Goal: Task Accomplishment & Management: Complete application form

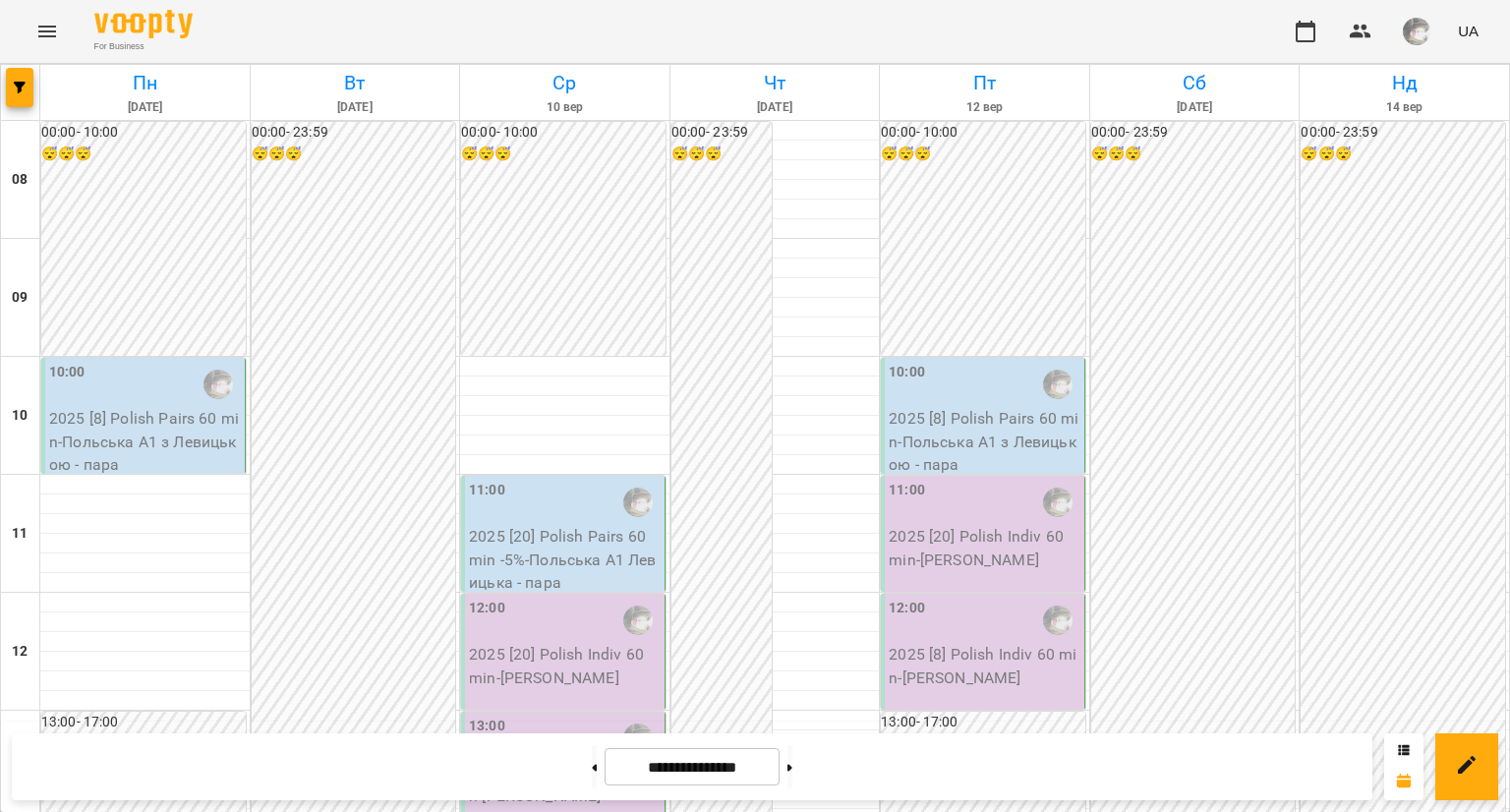
scroll to position [1166, 0]
click at [592, 767] on button at bounding box center [594, 766] width 5 height 43
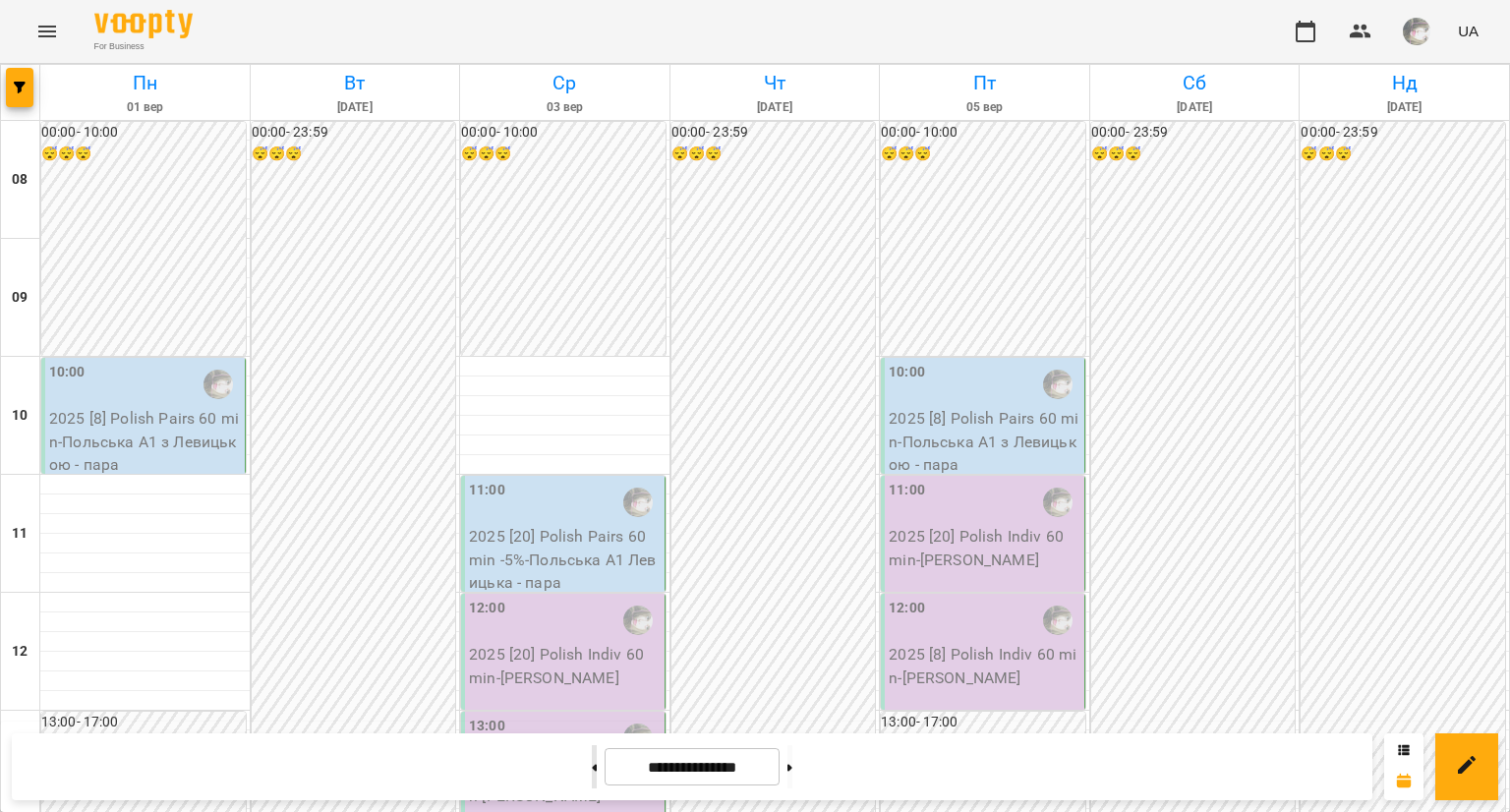
click at [592, 767] on button at bounding box center [594, 766] width 5 height 43
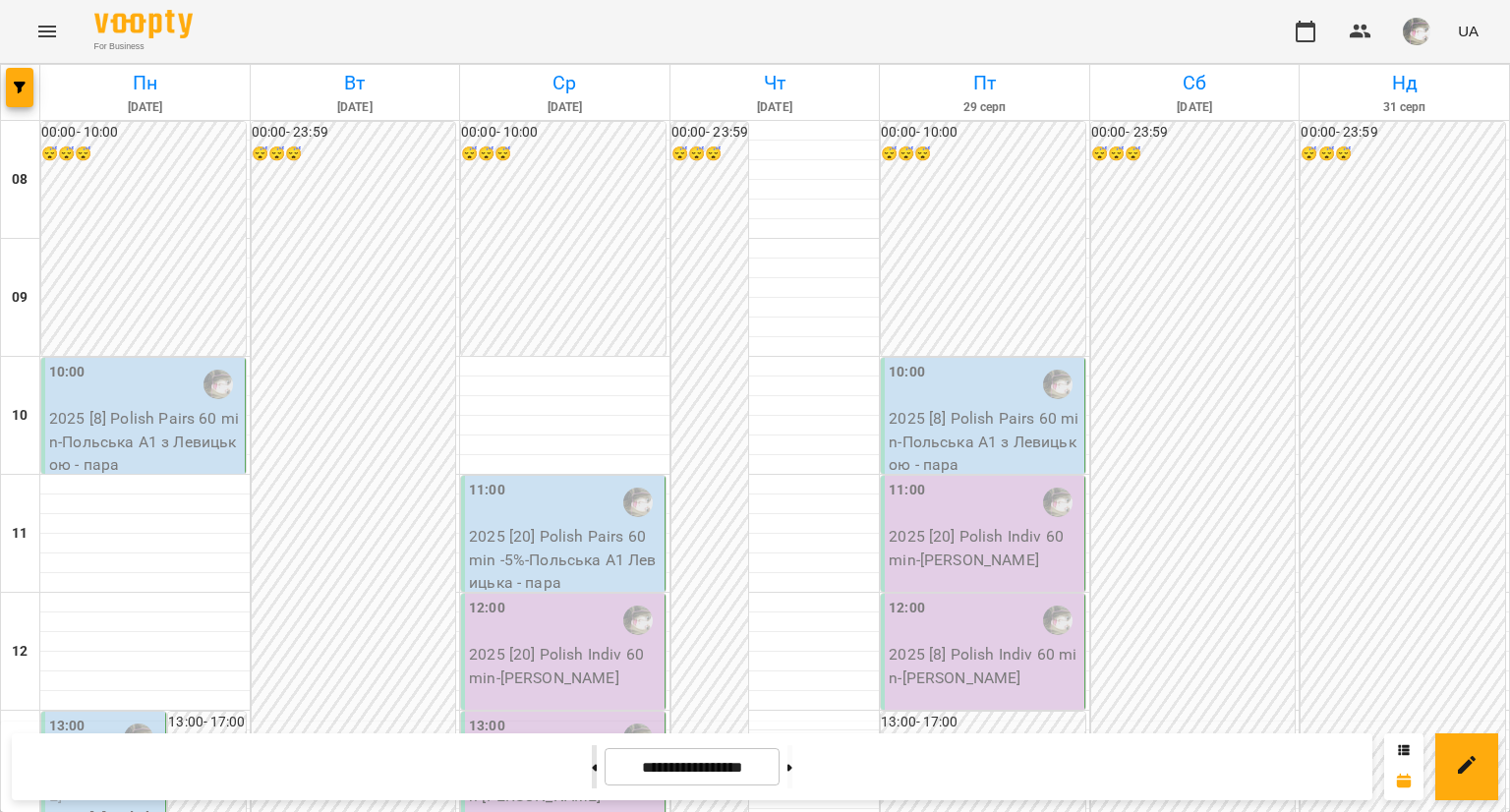
click at [592, 767] on button at bounding box center [594, 766] width 5 height 43
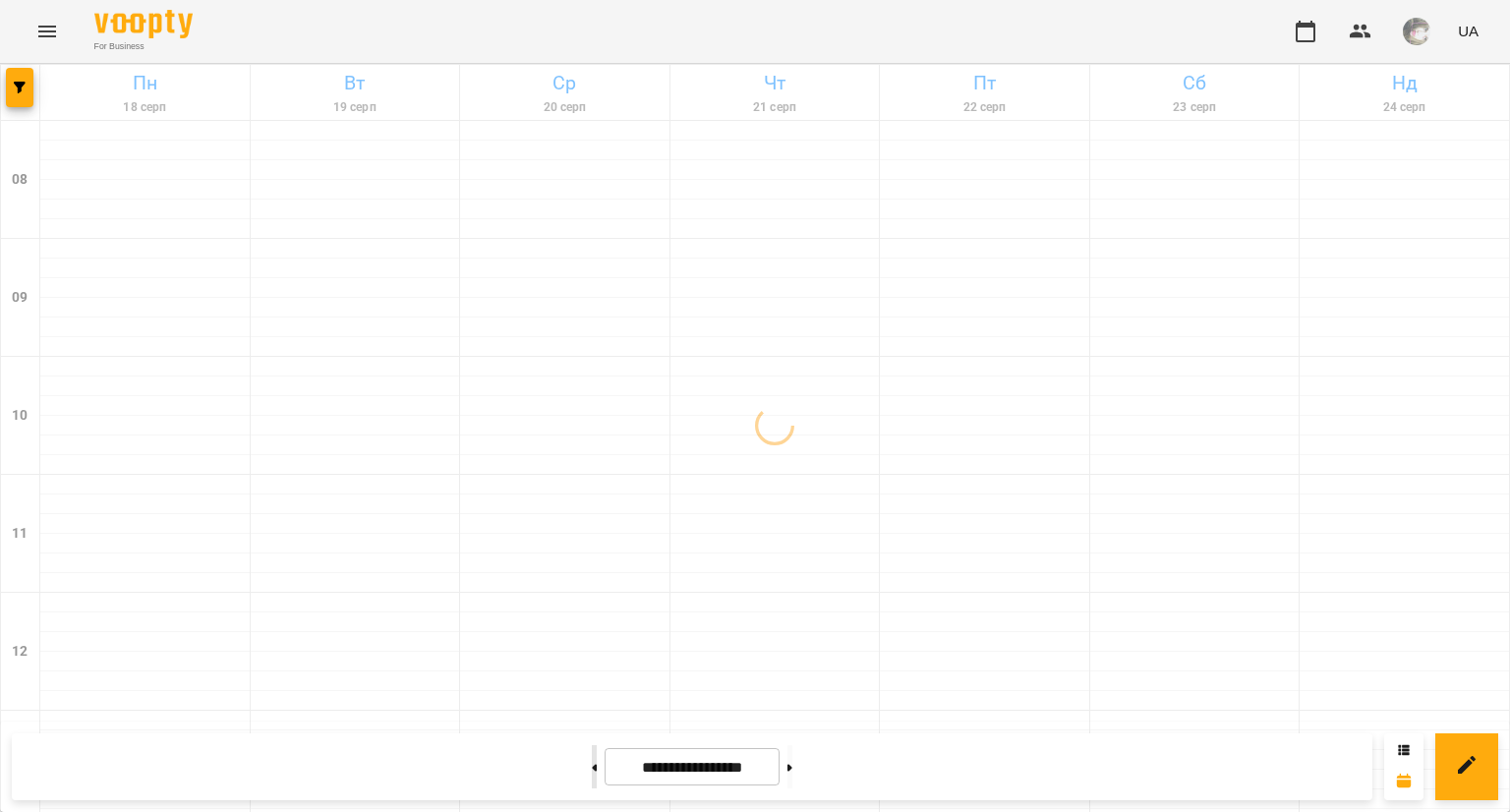
click at [592, 767] on button at bounding box center [594, 766] width 5 height 43
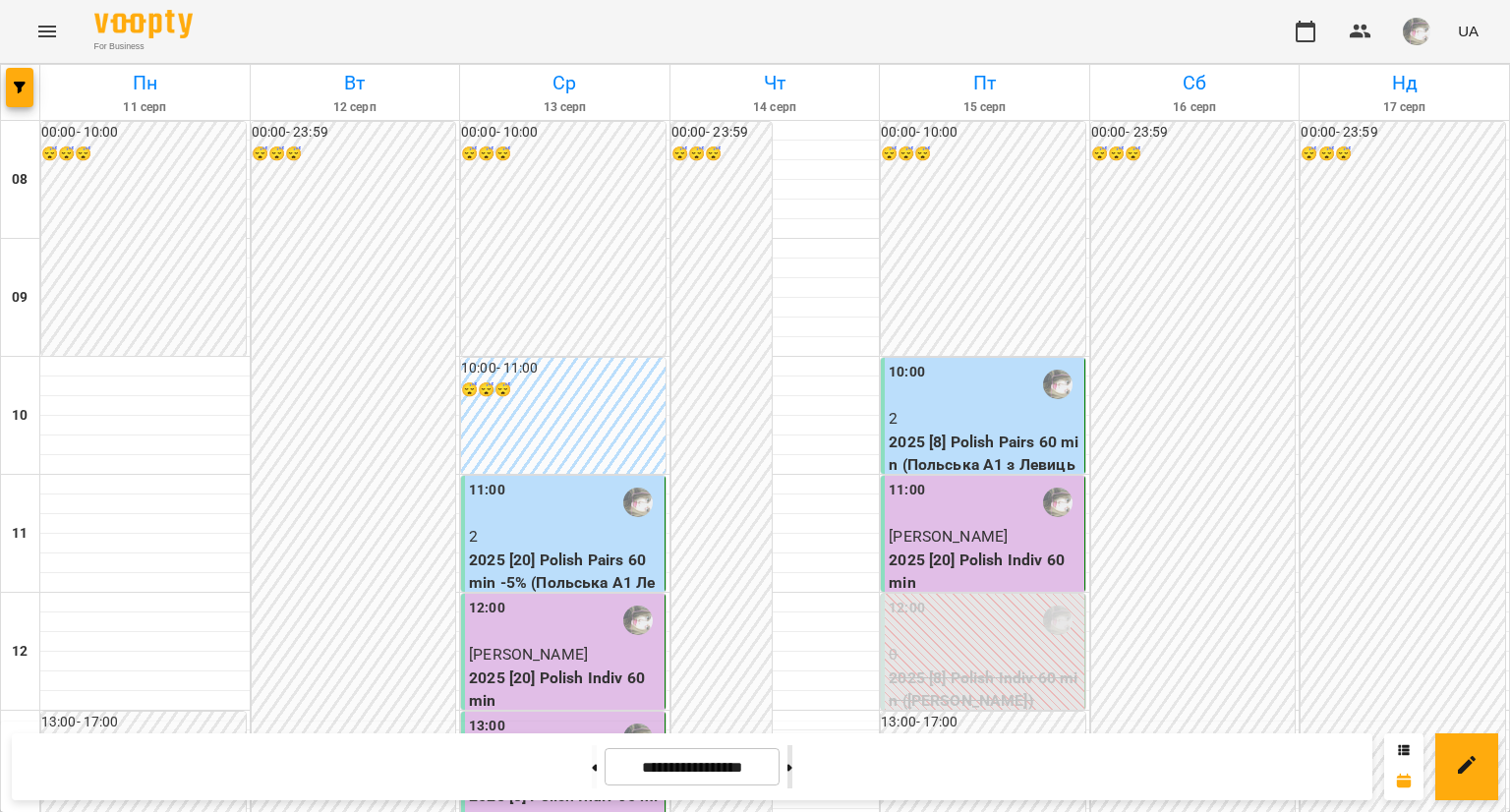
click at [792, 774] on button at bounding box center [789, 766] width 5 height 43
type input "**********"
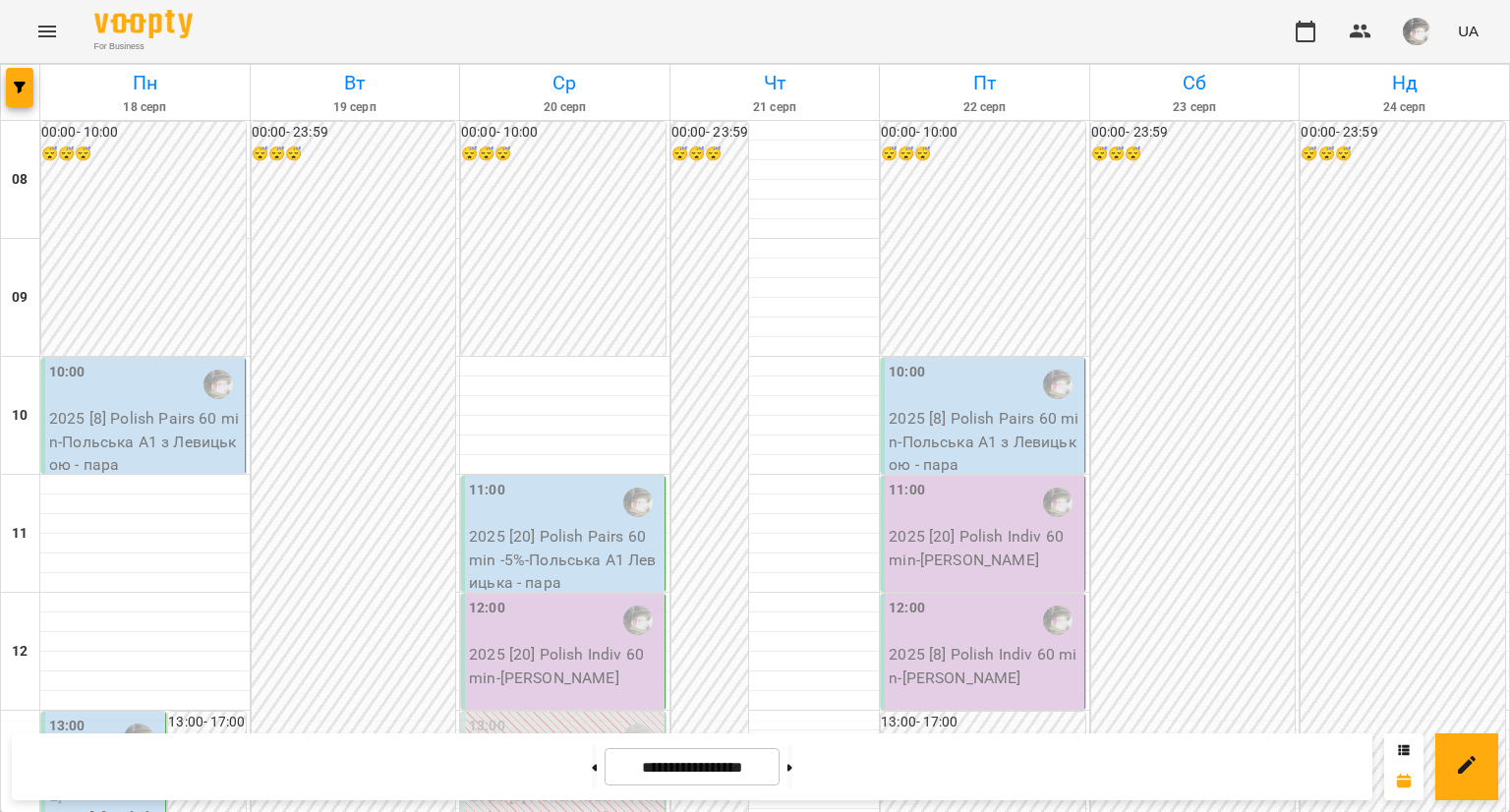
scroll to position [0, 0]
